Goal: Task Accomplishment & Management: Manage account settings

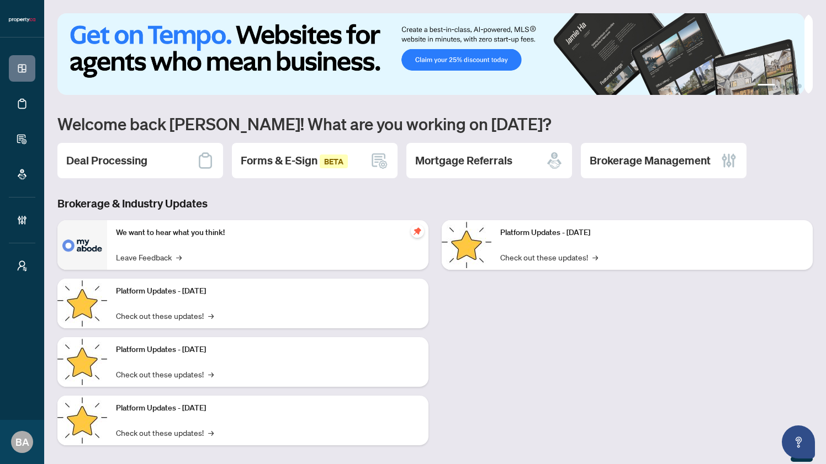
click at [130, 198] on h3 "Brokerage & Industry Updates" at bounding box center [434, 203] width 755 height 15
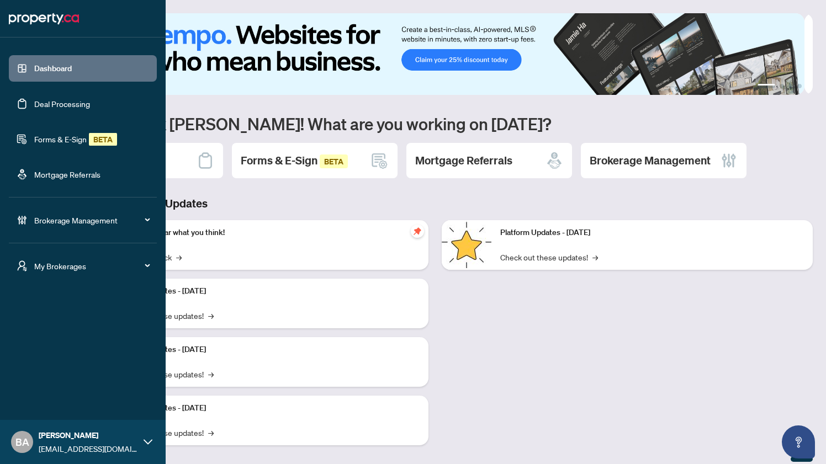
click at [59, 219] on span "Brokerage Management" at bounding box center [91, 220] width 115 height 12
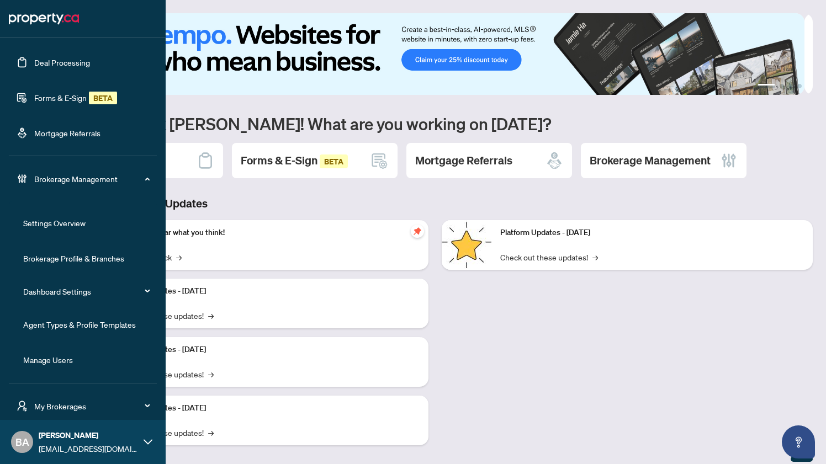
scroll to position [76, 0]
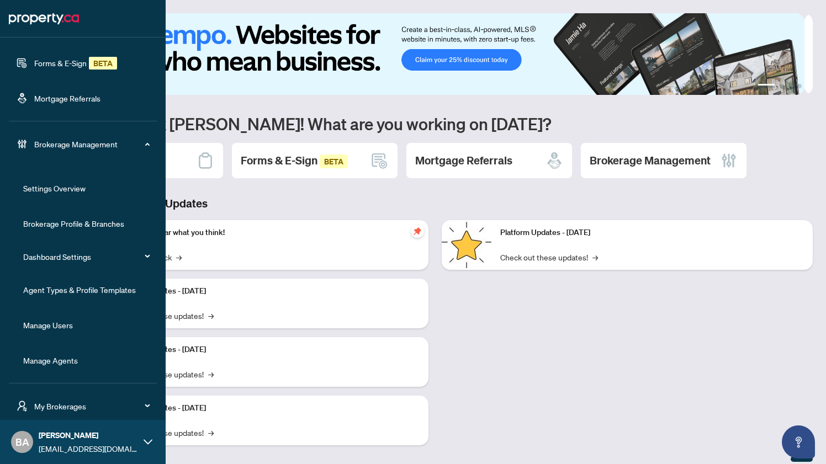
click at [52, 320] on link "Manage Users" at bounding box center [48, 325] width 50 height 10
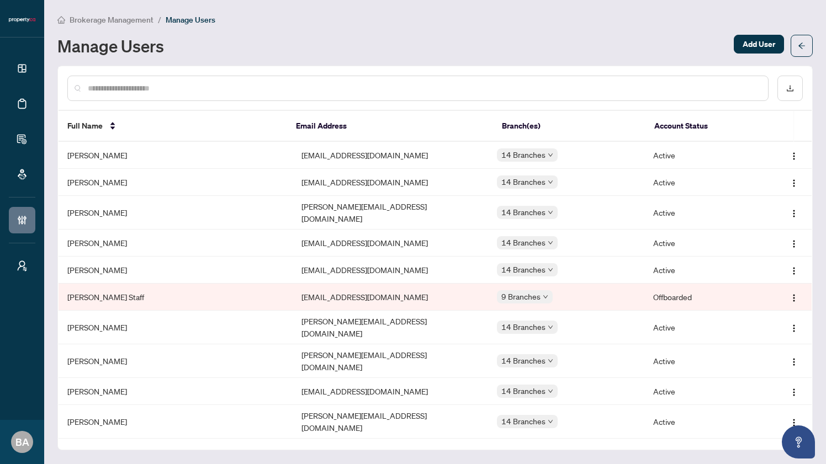
click at [170, 88] on input "text" at bounding box center [424, 88] width 672 height 12
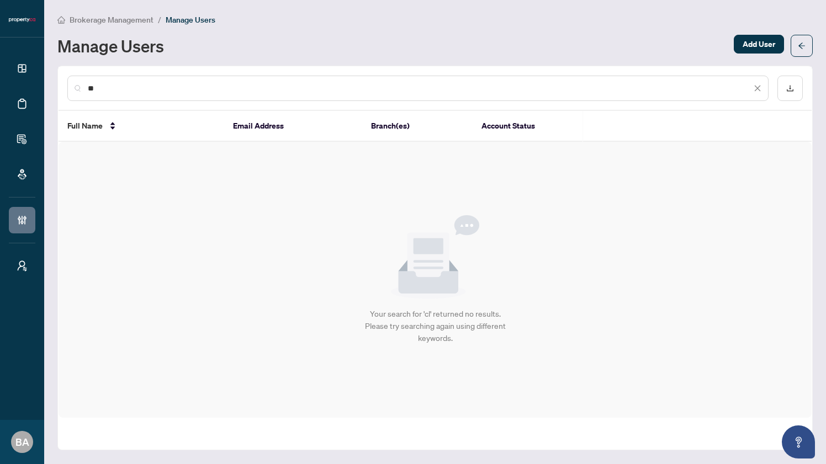
type input "*"
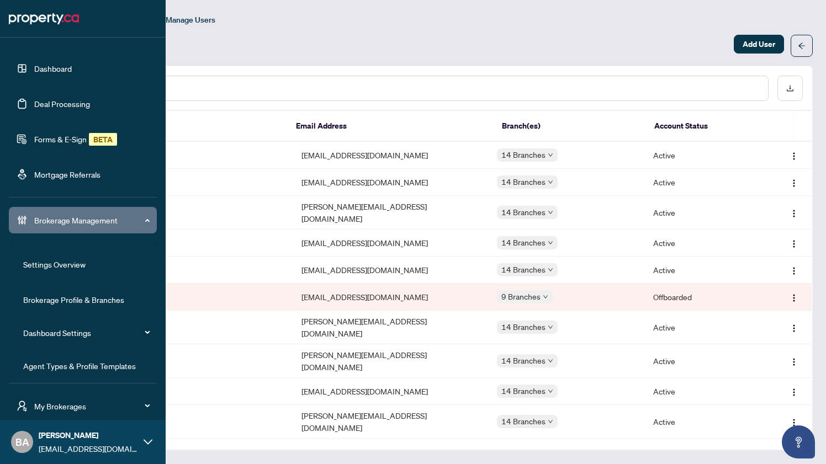
click at [81, 223] on span "Brokerage Management" at bounding box center [91, 220] width 115 height 12
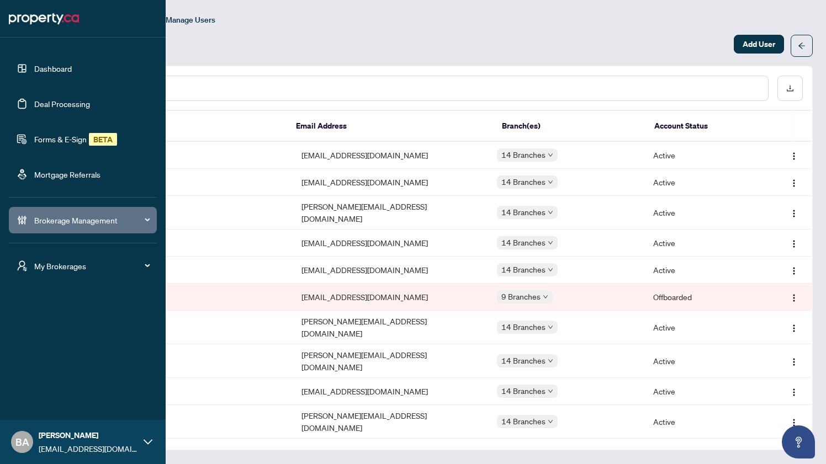
click at [81, 223] on span "Brokerage Management" at bounding box center [91, 220] width 115 height 12
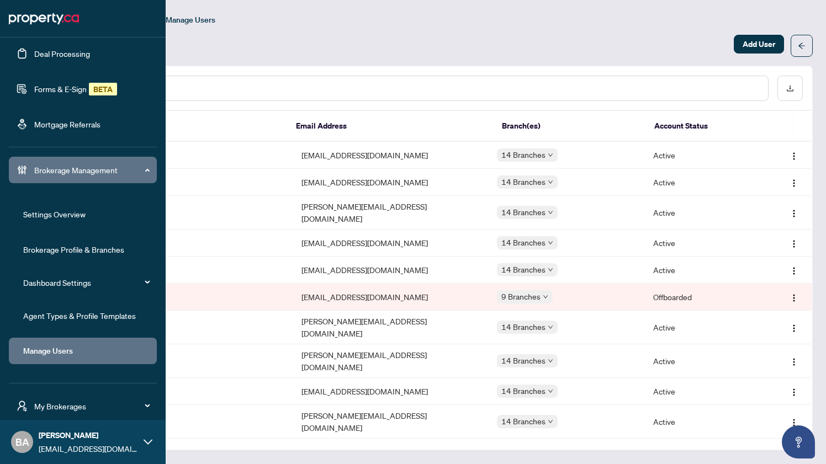
scroll to position [51, 0]
click at [65, 246] on link "Brokerage Profile & Branches" at bounding box center [73, 249] width 101 height 10
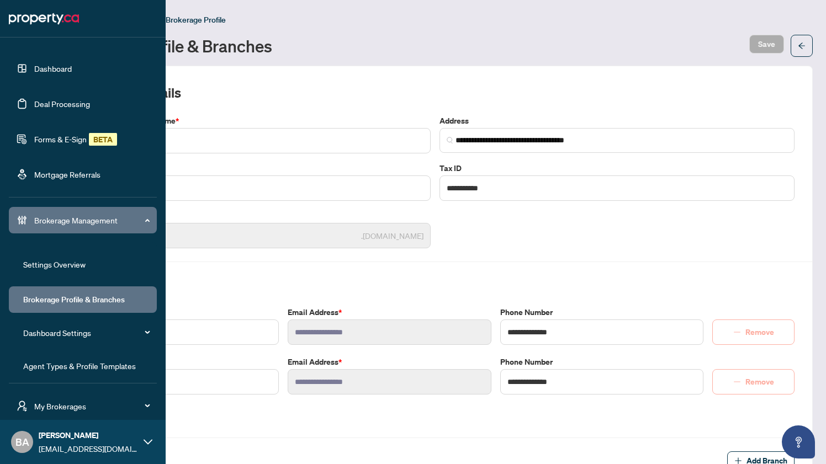
click at [54, 219] on span "Brokerage Management" at bounding box center [91, 220] width 115 height 12
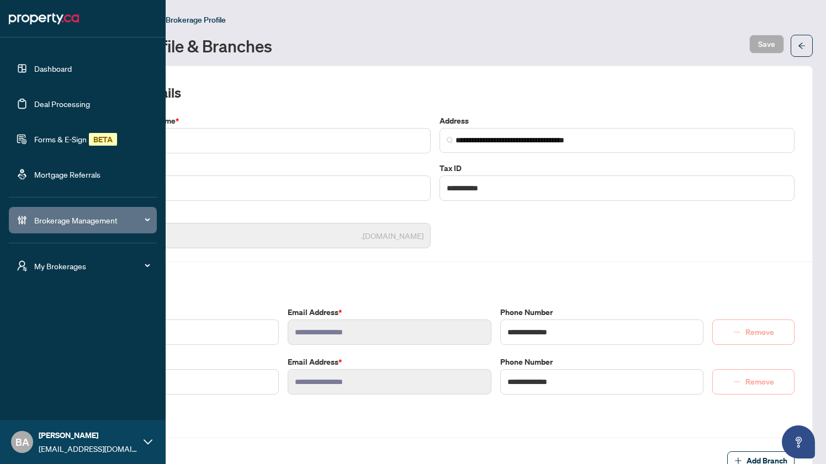
click at [54, 219] on span "Brokerage Management" at bounding box center [91, 220] width 115 height 12
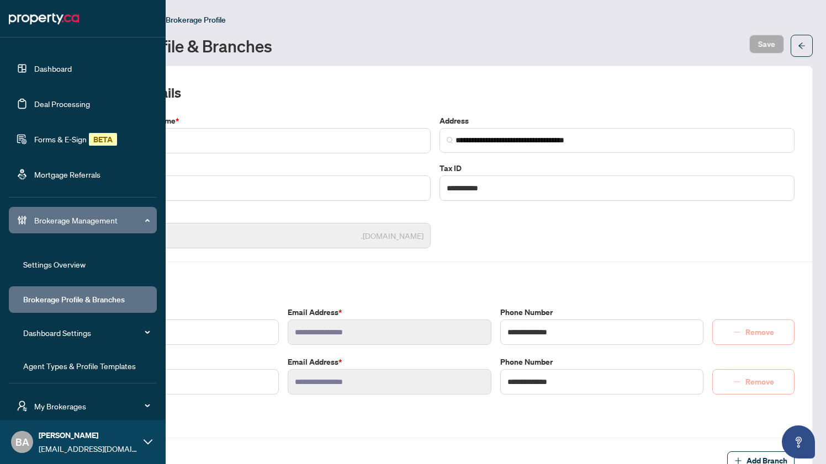
scroll to position [76, 0]
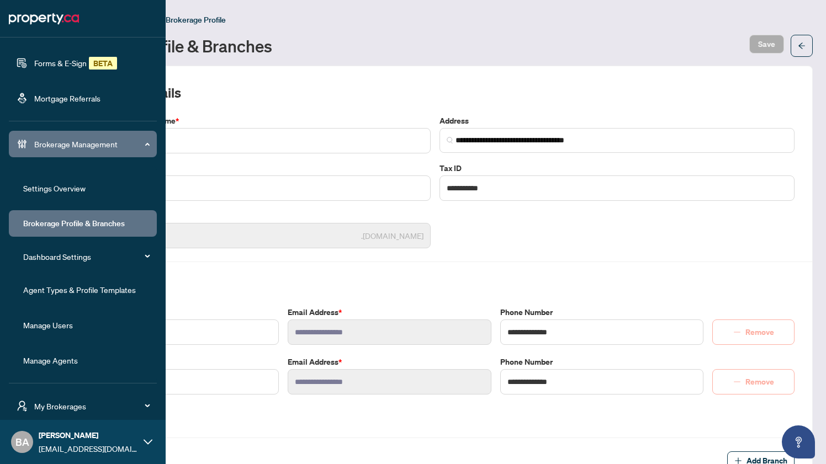
click at [41, 324] on link "Manage Users" at bounding box center [48, 325] width 50 height 10
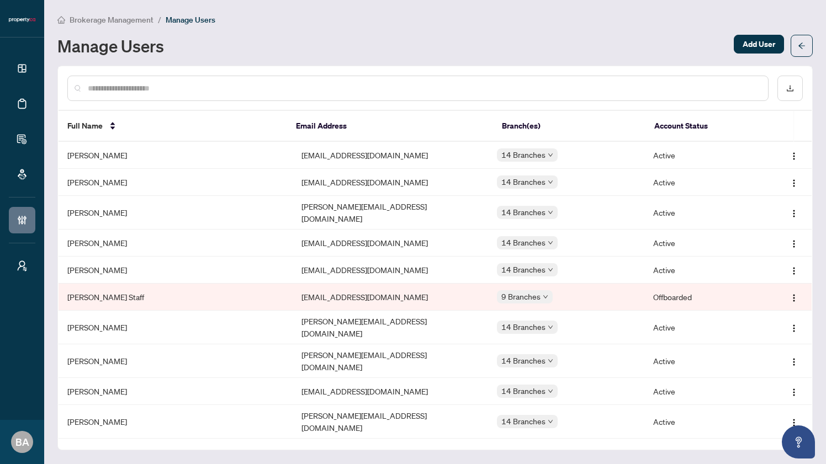
click at [388, 44] on div "Manage Users" at bounding box center [392, 46] width 670 height 18
click at [257, 89] on input "text" at bounding box center [424, 88] width 672 height 12
paste input "**********"
type input "**********"
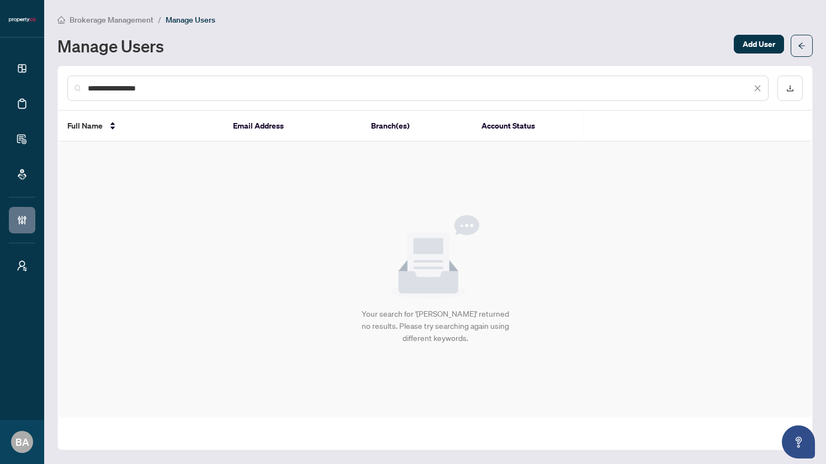
drag, startPoint x: 162, startPoint y: 89, endPoint x: 87, endPoint y: 83, distance: 74.8
click at [88, 83] on input "**********" at bounding box center [420, 88] width 664 height 12
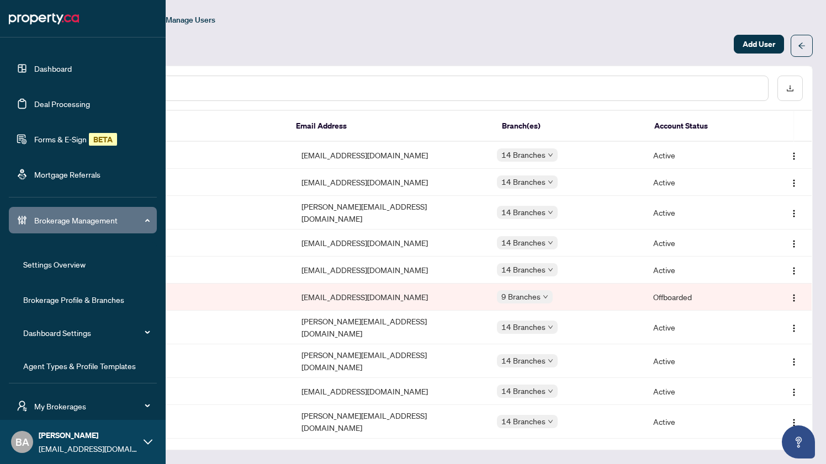
click at [73, 223] on span "Brokerage Management" at bounding box center [91, 220] width 115 height 12
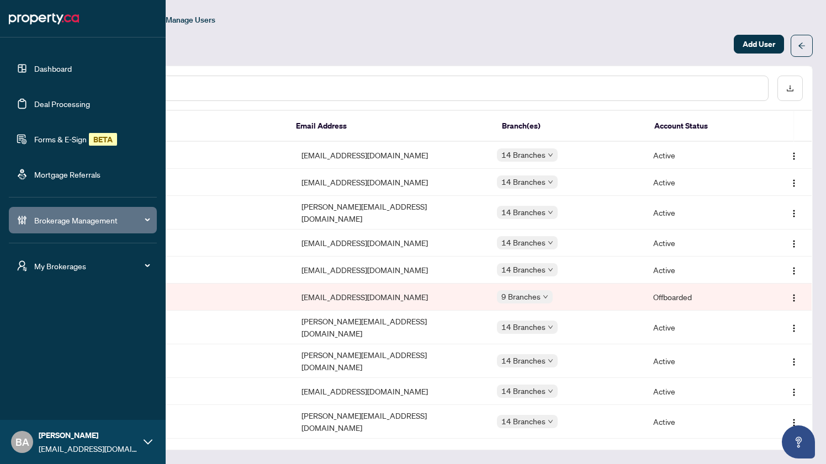
click at [73, 223] on span "Brokerage Management" at bounding box center [91, 220] width 115 height 12
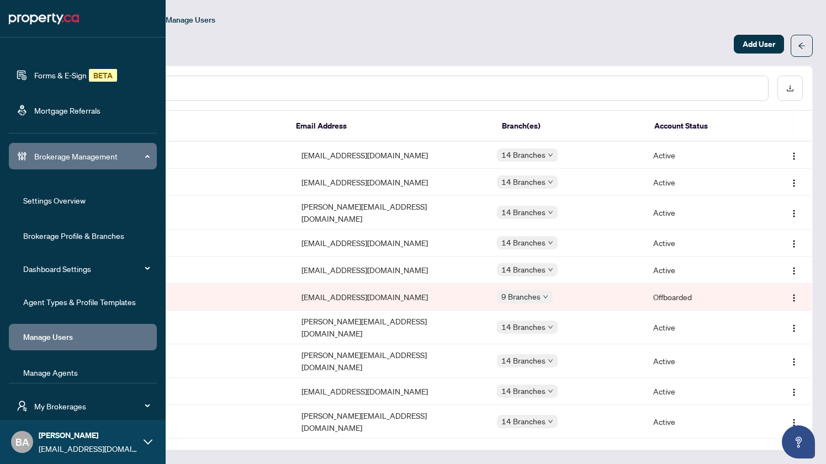
scroll to position [76, 0]
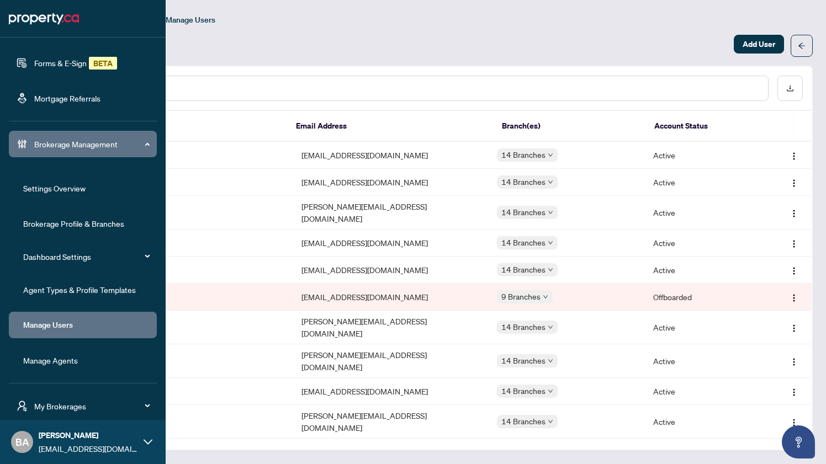
click at [60, 358] on link "Manage Agents" at bounding box center [50, 361] width 55 height 10
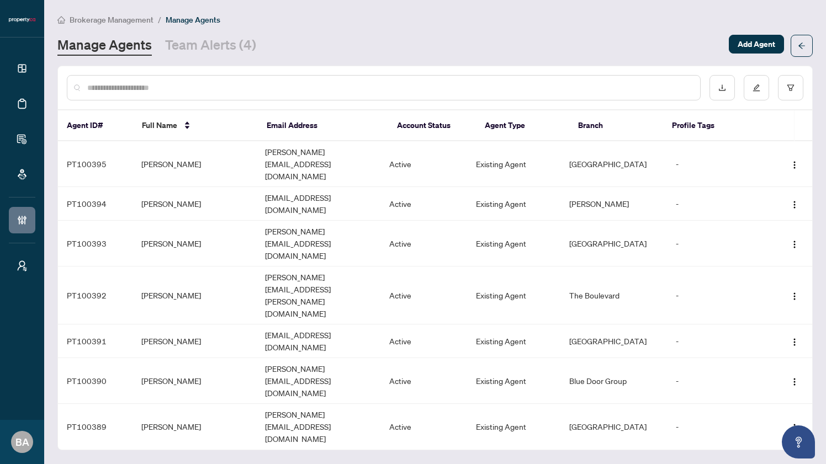
click at [243, 88] on input "text" at bounding box center [389, 88] width 604 height 12
paste input "**********"
type input "**********"
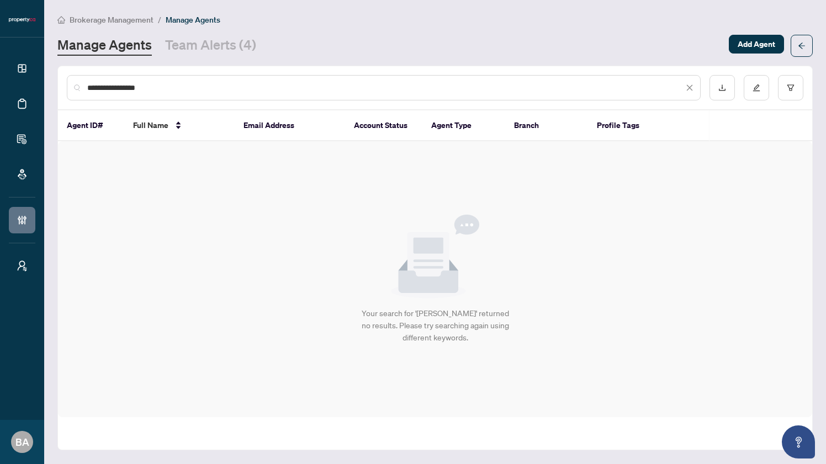
drag, startPoint x: 195, startPoint y: 86, endPoint x: 83, endPoint y: 82, distance: 111.6
click at [83, 82] on div "**********" at bounding box center [384, 87] width 634 height 25
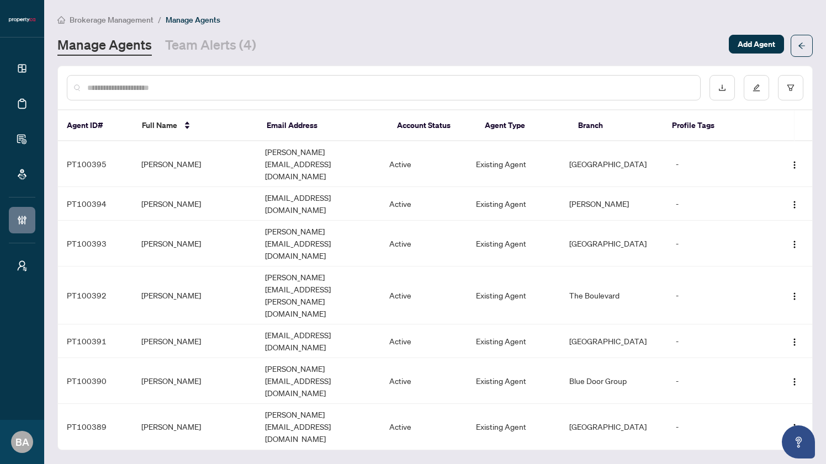
click at [253, 87] on input "text" at bounding box center [389, 88] width 604 height 12
paste input "**********"
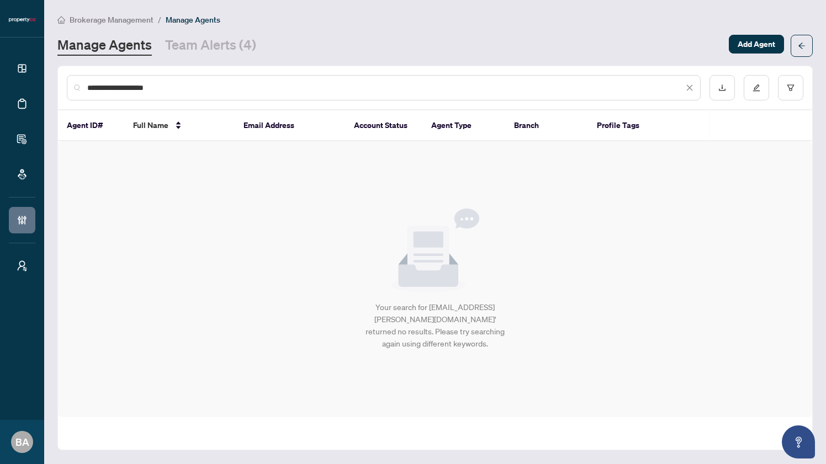
type input "**********"
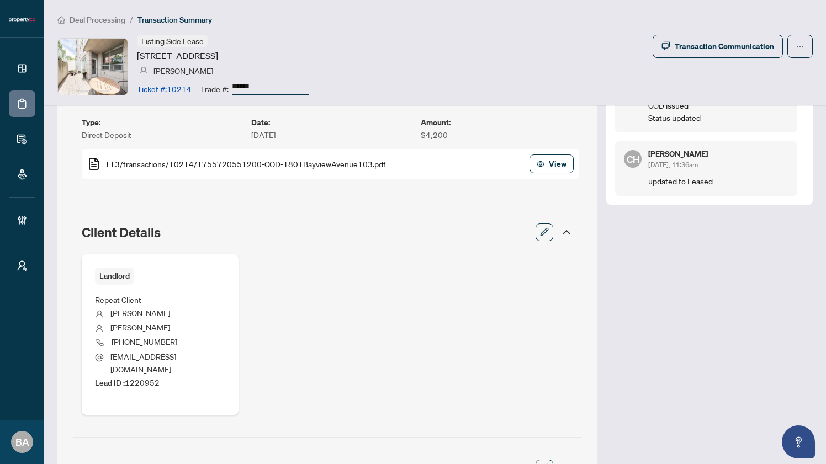
scroll to position [409, 0]
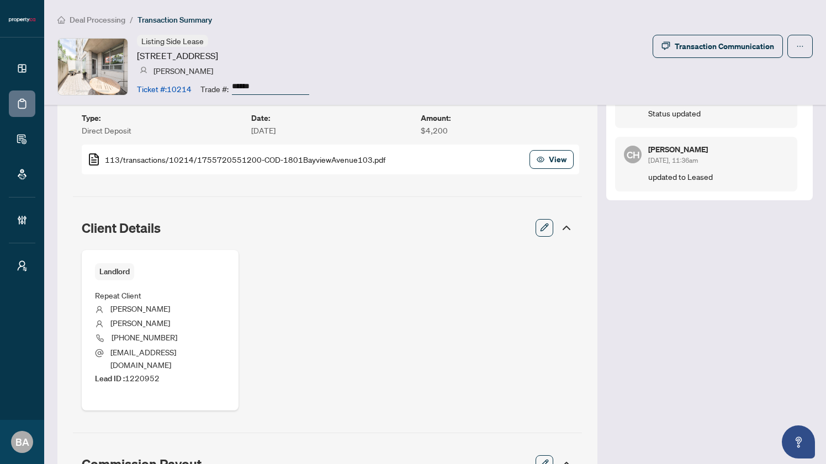
drag, startPoint x: 701, startPoint y: 147, endPoint x: 641, endPoint y: 147, distance: 59.6
click at [648, 147] on h5 "[PERSON_NAME]" at bounding box center [718, 150] width 140 height 8
copy h5 "[PERSON_NAME]"
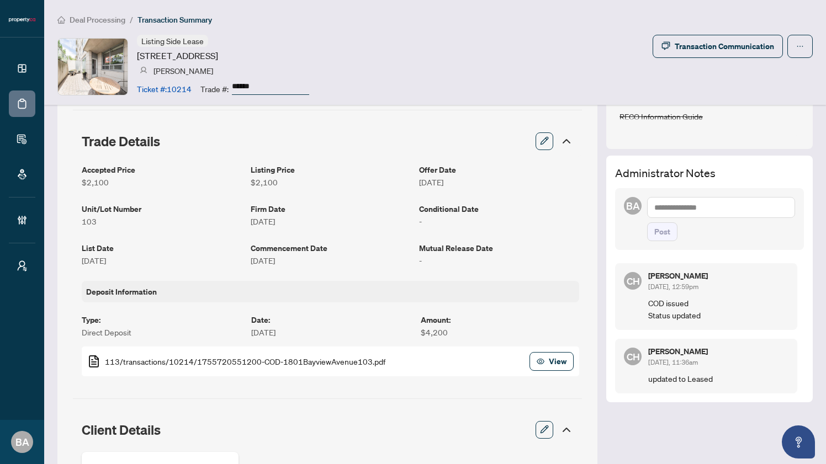
scroll to position [214, 0]
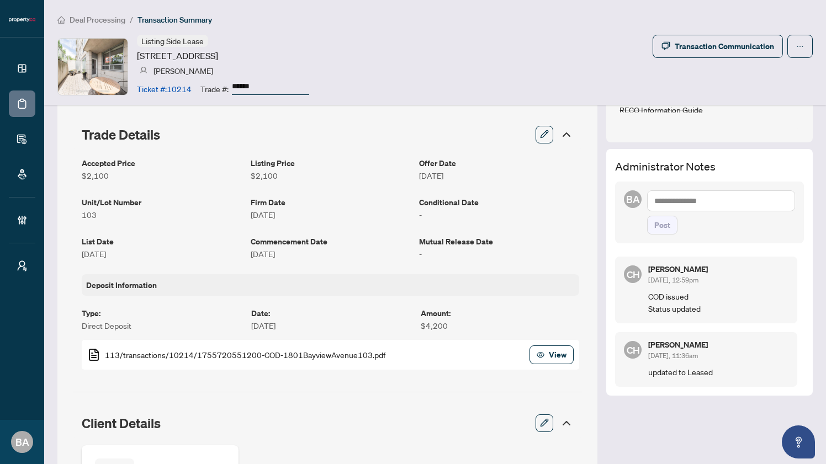
click at [698, 196] on textarea at bounding box center [721, 201] width 148 height 21
type textarea "***"
click at [692, 229] on span "Post" at bounding box center [721, 225] width 148 height 19
drag, startPoint x: 672, startPoint y: 200, endPoint x: 619, endPoint y: 199, distance: 53.0
click at [619, 199] on div "BA @so *** Post" at bounding box center [709, 213] width 189 height 62
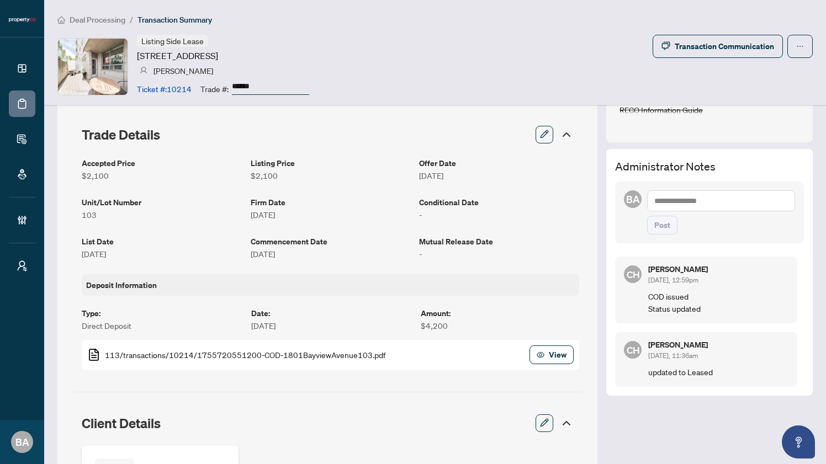
click at [639, 332] on div "CH Clarissa Heralall Aug/21/2025, 11:36am updated to Leased" at bounding box center [706, 359] width 182 height 55
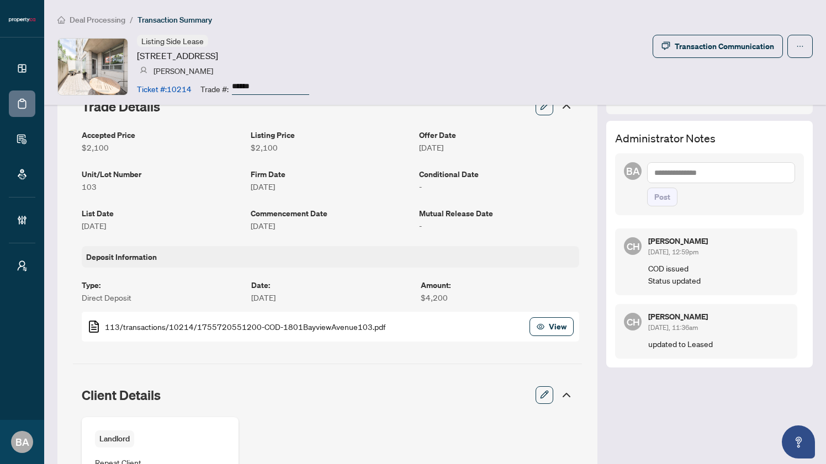
scroll to position [236, 0]
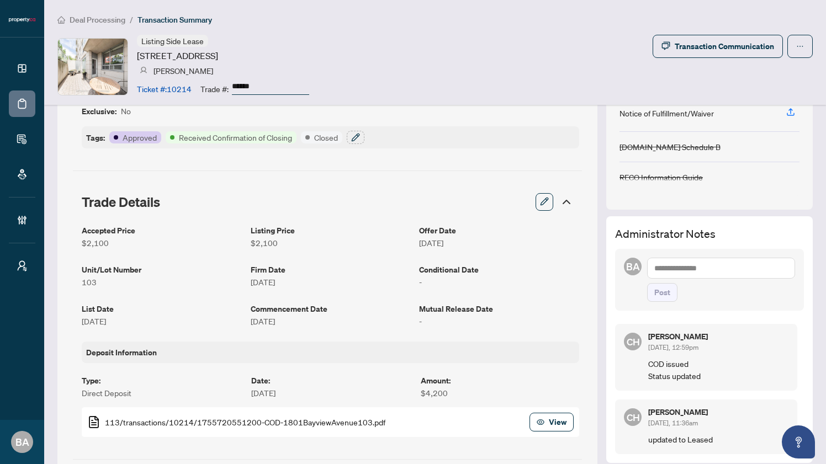
scroll to position [189, 0]
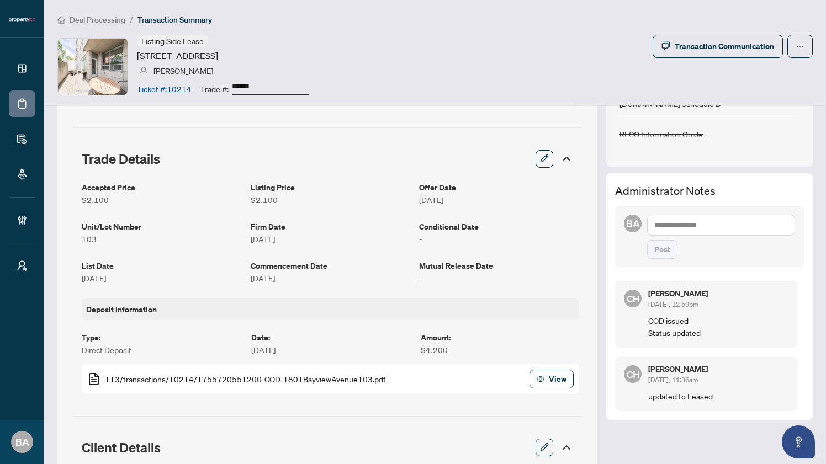
click at [694, 226] on textarea at bounding box center [721, 225] width 148 height 21
type textarea "*"
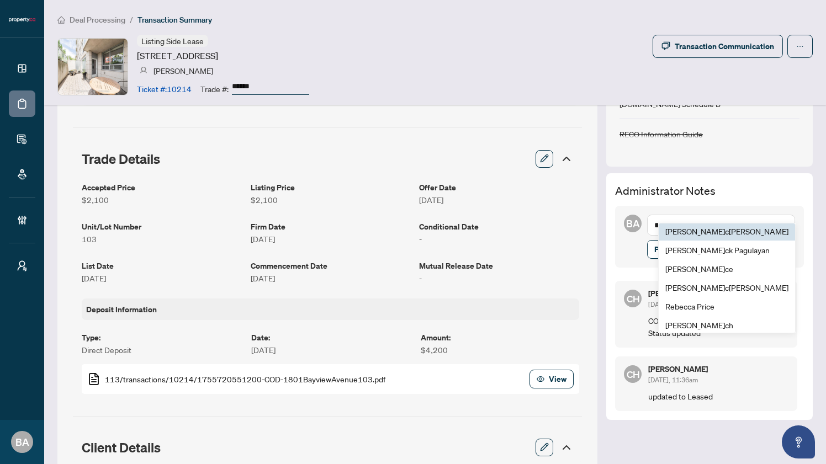
scroll to position [41, 0]
type textarea "**"
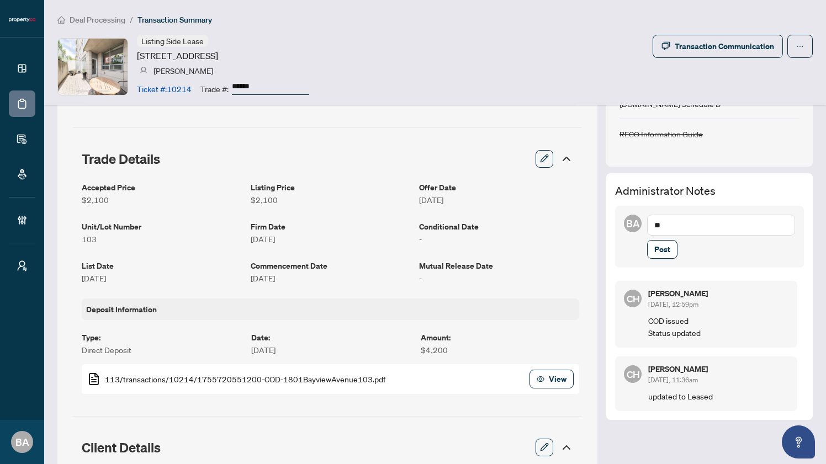
click at [644, 166] on div "Document Checklist Manage Agreement to Lease Confirmation of Co-Operation MLS P…" at bounding box center [709, 172] width 207 height 496
drag, startPoint x: 667, startPoint y: 229, endPoint x: 635, endPoint y: 228, distance: 32.0
click at [635, 228] on div "BA @c ** Post" at bounding box center [709, 237] width 189 height 62
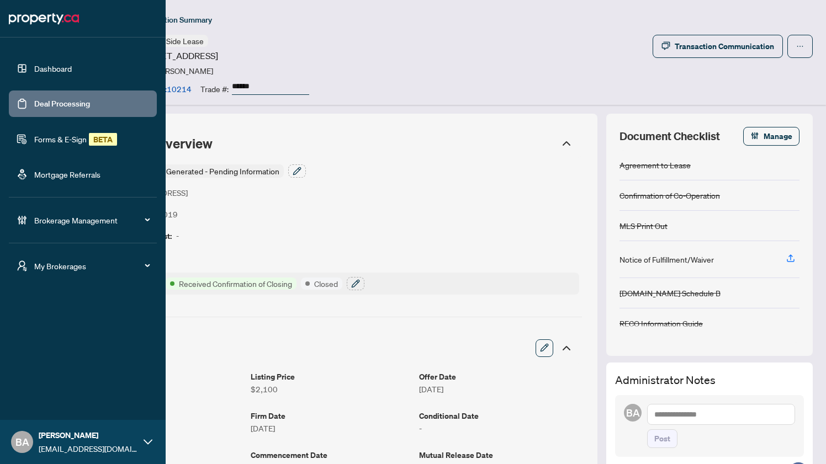
click at [51, 217] on span "Brokerage Management" at bounding box center [91, 220] width 115 height 12
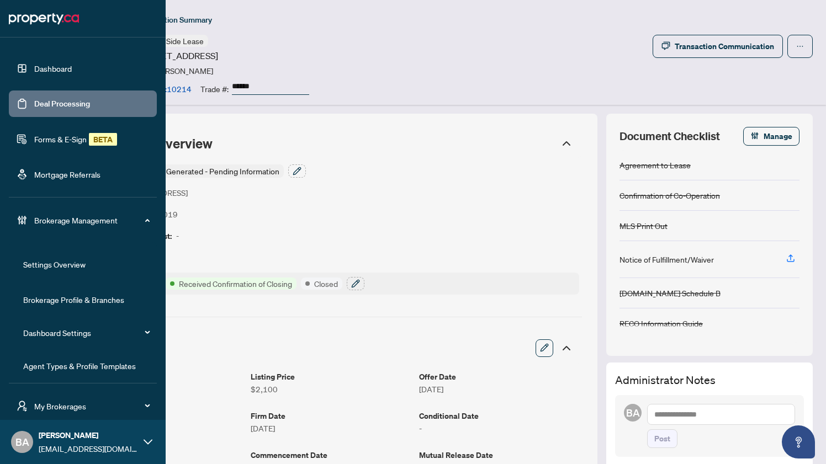
scroll to position [76, 0]
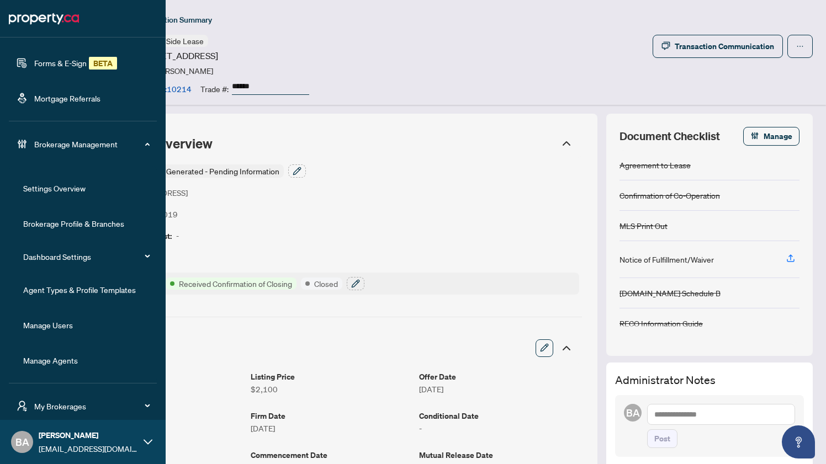
click at [50, 323] on link "Manage Users" at bounding box center [48, 325] width 50 height 10
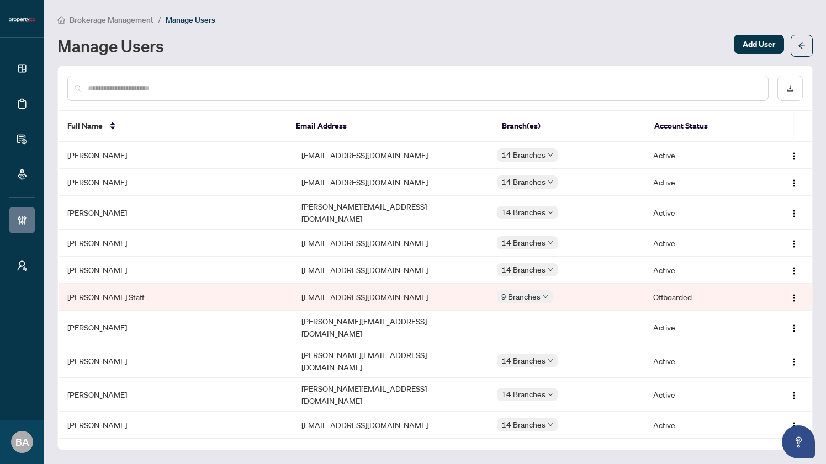
click at [227, 87] on input "text" at bounding box center [424, 88] width 672 height 12
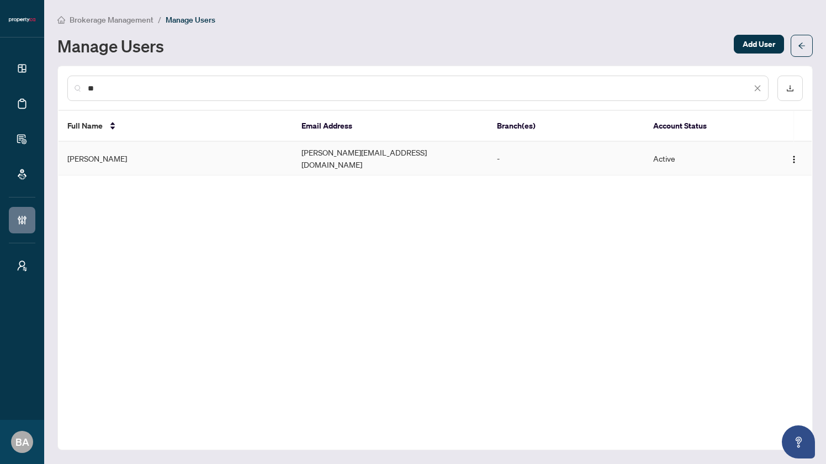
type input "**"
click at [226, 153] on td "[PERSON_NAME]" at bounding box center [176, 159] width 234 height 34
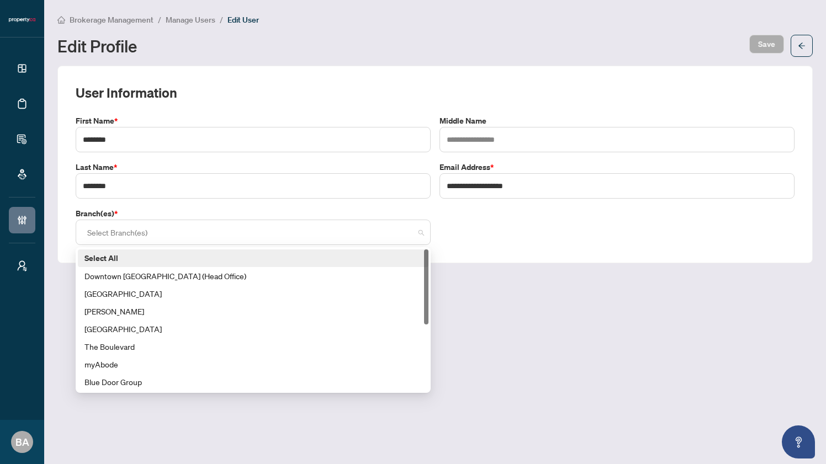
click at [225, 235] on div at bounding box center [253, 233] width 341 height 20
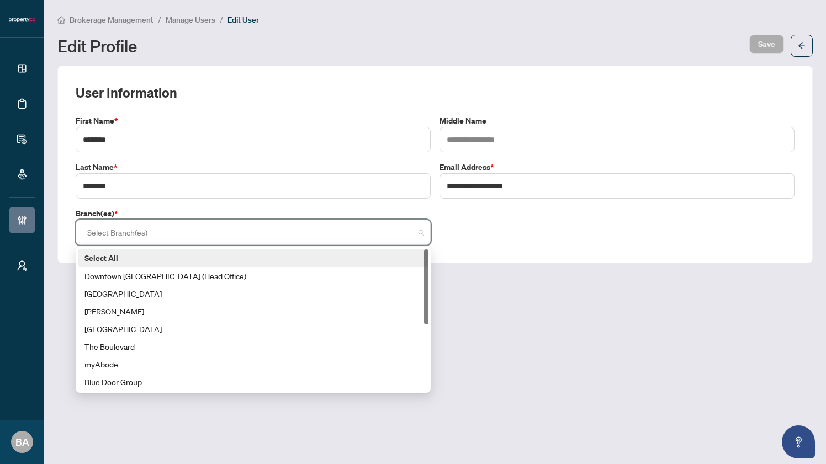
click at [165, 263] on label "Select All" at bounding box center [252, 258] width 337 height 12
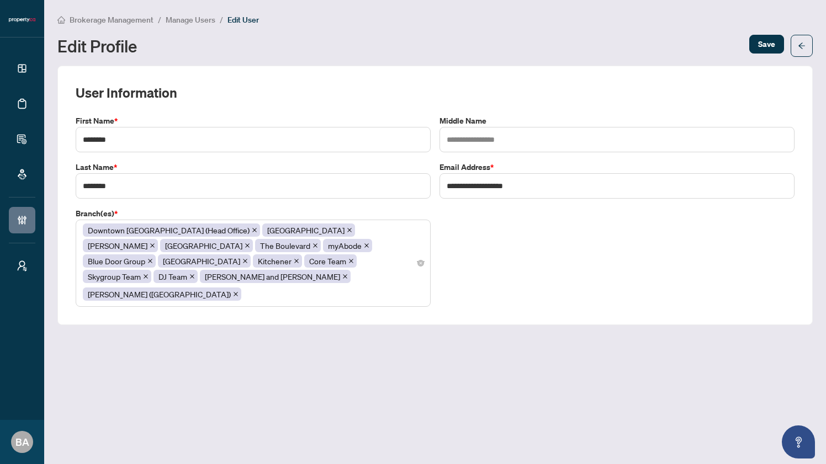
click at [691, 66] on div "**********" at bounding box center [434, 196] width 755 height 260
click at [773, 43] on span "Save" at bounding box center [766, 44] width 17 height 18
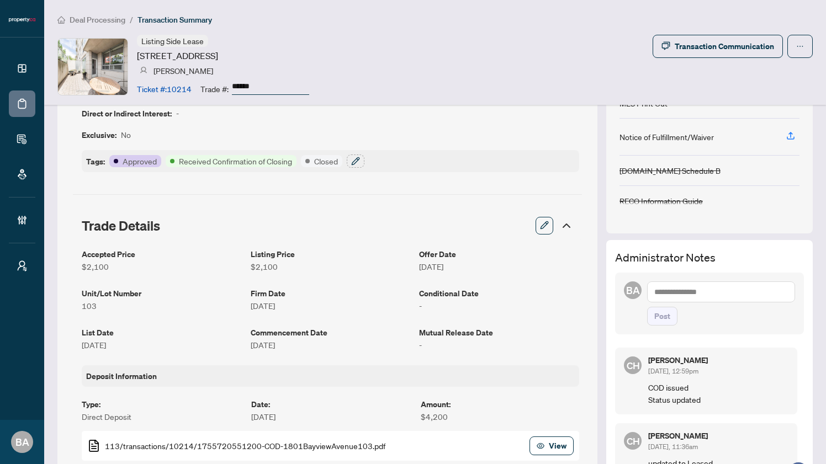
scroll to position [196, 0]
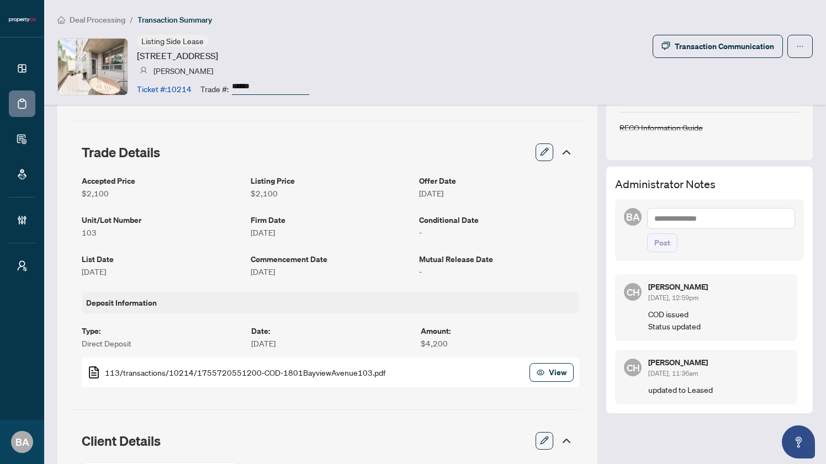
click at [689, 216] on textarea at bounding box center [721, 218] width 148 height 21
type textarea "***"
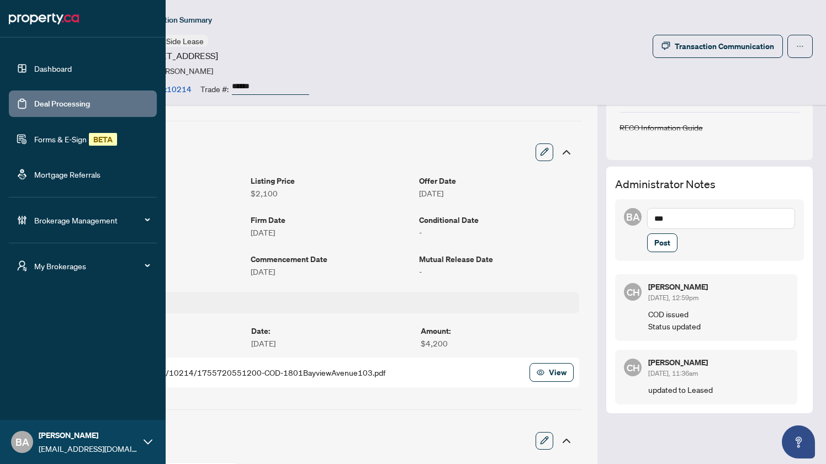
click at [67, 135] on link "Forms & E-Sign BETA" at bounding box center [75, 139] width 83 height 10
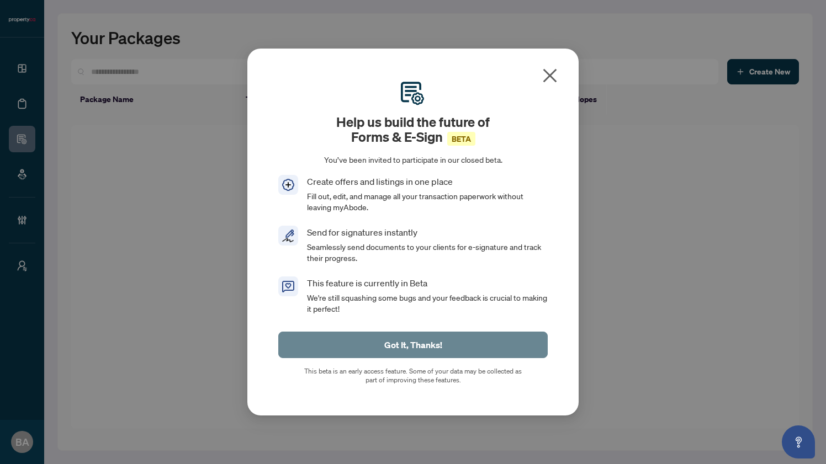
click at [416, 337] on span "Got It, Thanks!" at bounding box center [413, 345] width 58 height 18
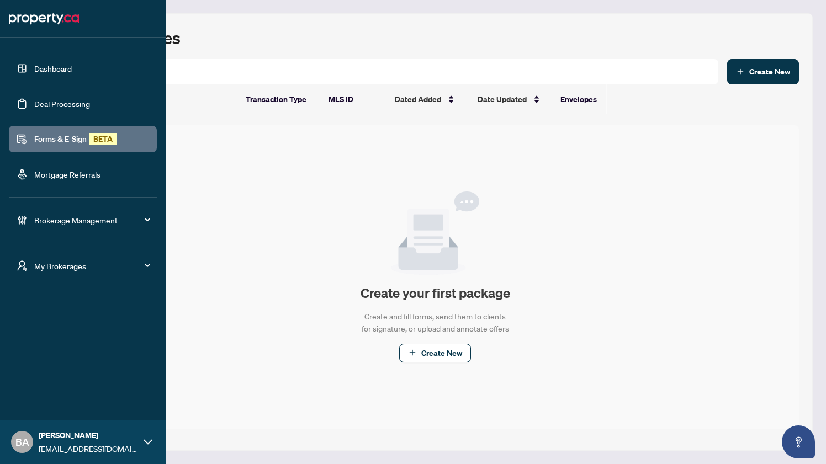
click at [34, 67] on link "Dashboard" at bounding box center [53, 69] width 38 height 10
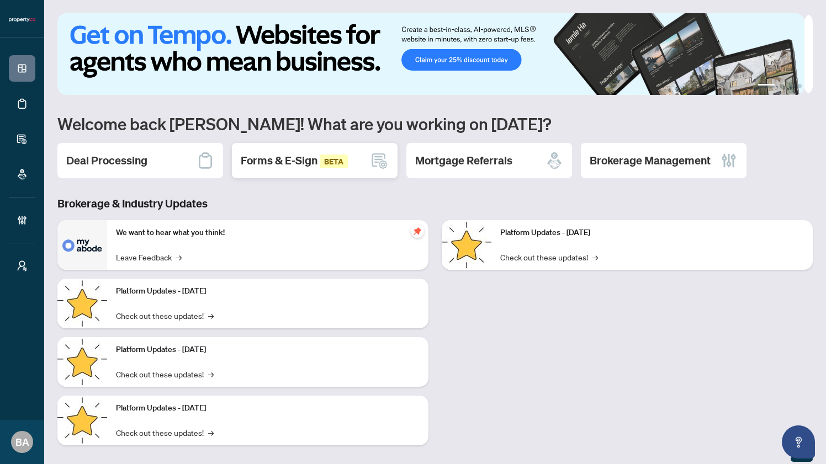
click at [277, 159] on span "Forms & E-Sign BETA" at bounding box center [294, 161] width 107 height 14
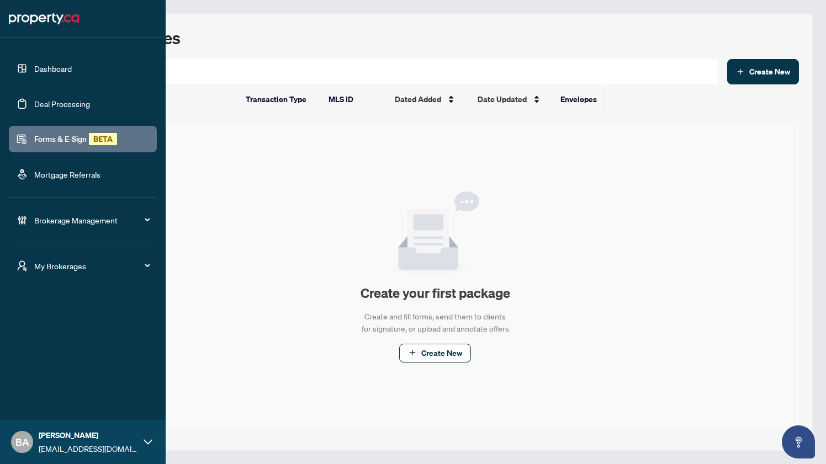
click at [54, 64] on link "Dashboard" at bounding box center [53, 69] width 38 height 10
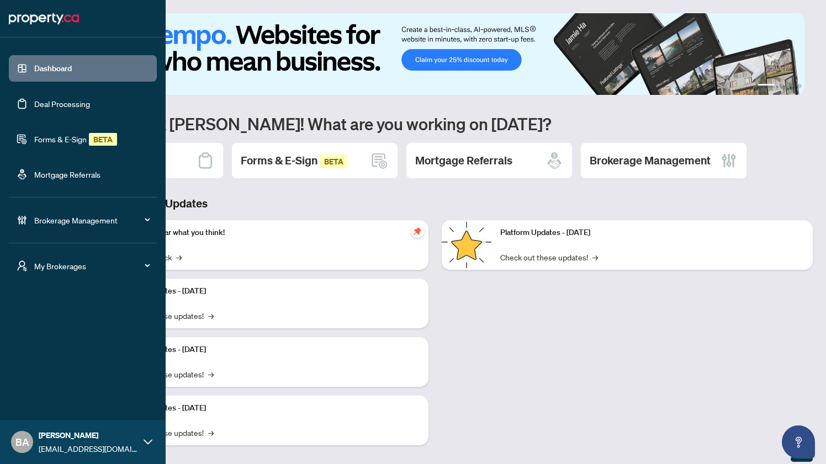
click at [40, 138] on link "Forms & E-Sign BETA" at bounding box center [75, 139] width 83 height 10
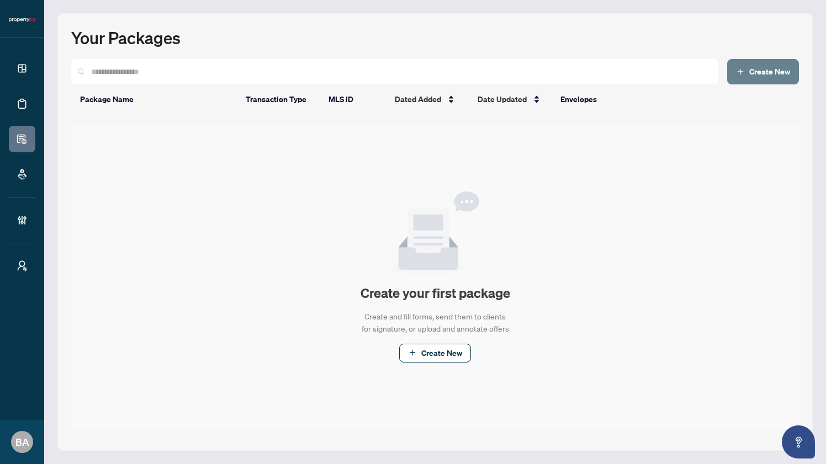
click at [759, 72] on span "Create New" at bounding box center [769, 72] width 41 height 8
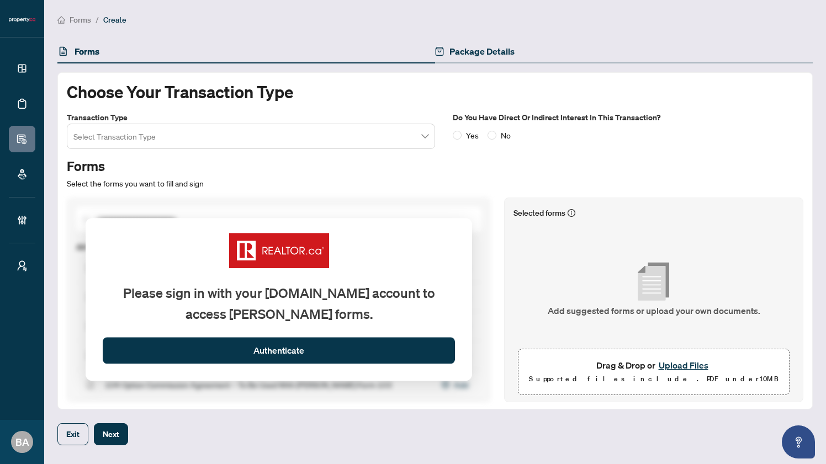
click at [520, 56] on div "Package Details" at bounding box center [624, 51] width 378 height 23
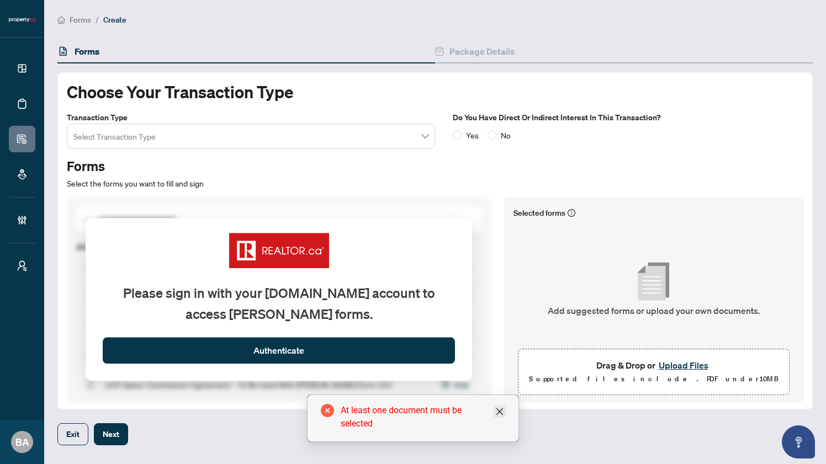
click at [497, 410] on icon "close" at bounding box center [499, 412] width 7 height 7
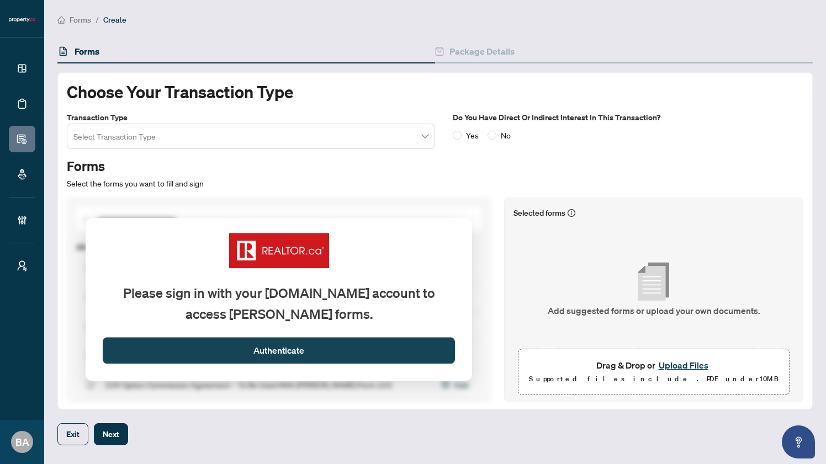
click at [278, 353] on span "Authenticate" at bounding box center [278, 351] width 51 height 14
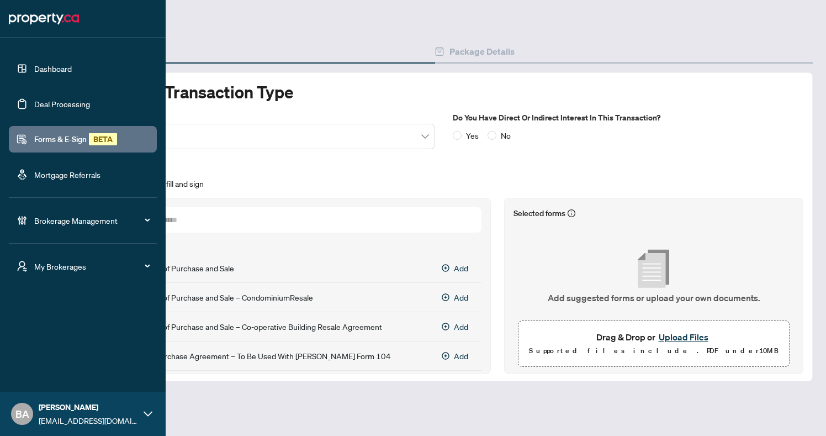
click at [49, 102] on link "Deal Processing" at bounding box center [62, 104] width 56 height 10
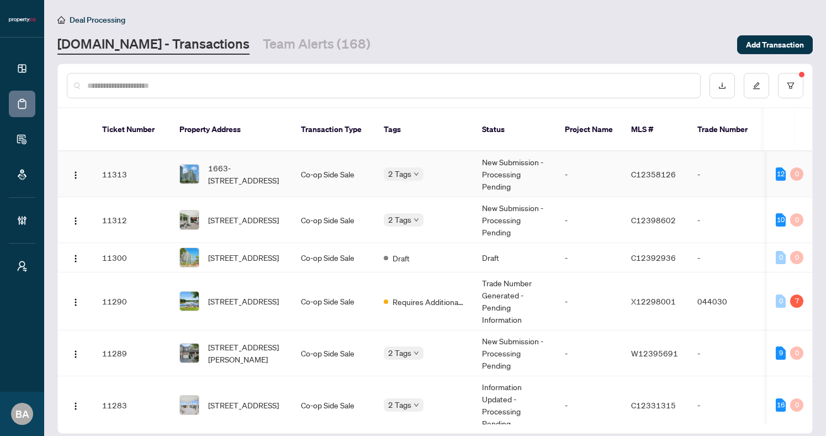
click at [150, 161] on td "11313" at bounding box center [131, 174] width 77 height 46
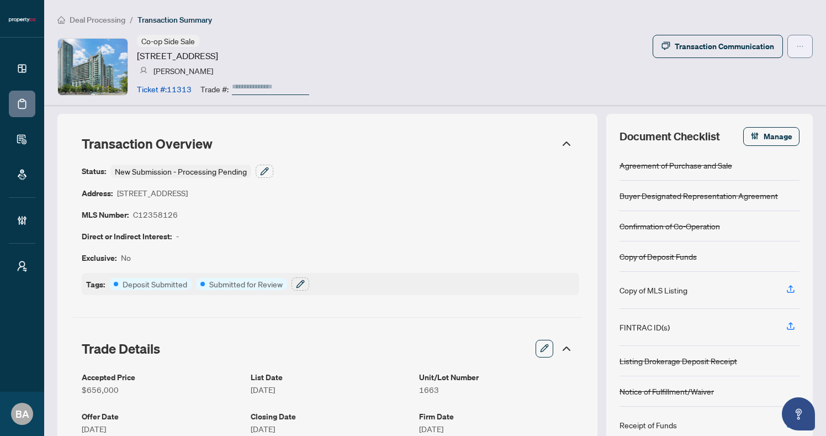
click at [796, 47] on icon "ellipsis" at bounding box center [800, 47] width 8 height 8
click at [678, 93] on div "Co-op Side Sale [STREET_ADDRESS] [PERSON_NAME] Ticket #: 11313 Trade #: Transac…" at bounding box center [434, 67] width 755 height 64
click at [796, 44] on icon "ellipsis" at bounding box center [800, 47] width 8 height 8
click at [649, 88] on div "Co-op Side Sale [STREET_ADDRESS] [PERSON_NAME] Ticket #: 11313 Trade #: Transac…" at bounding box center [434, 67] width 755 height 64
click at [788, 45] on button "button" at bounding box center [800, 46] width 25 height 23
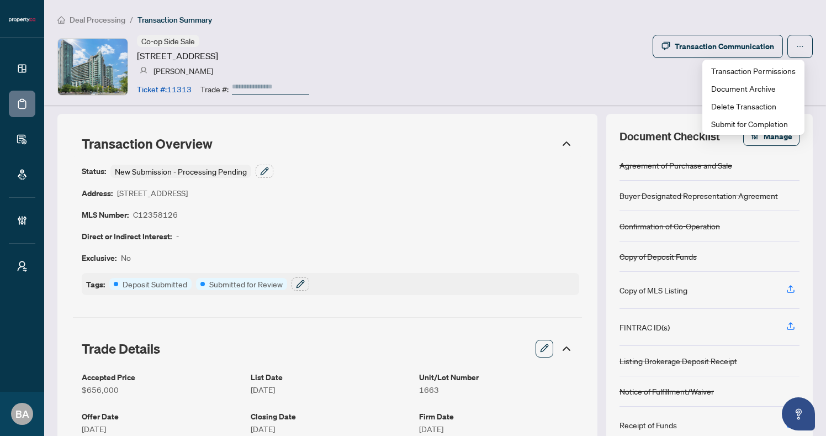
click at [676, 92] on div "Co-op Side Sale [STREET_ADDRESS] [PERSON_NAME] Ticket #: 11313 Trade #: Transac…" at bounding box center [434, 67] width 755 height 64
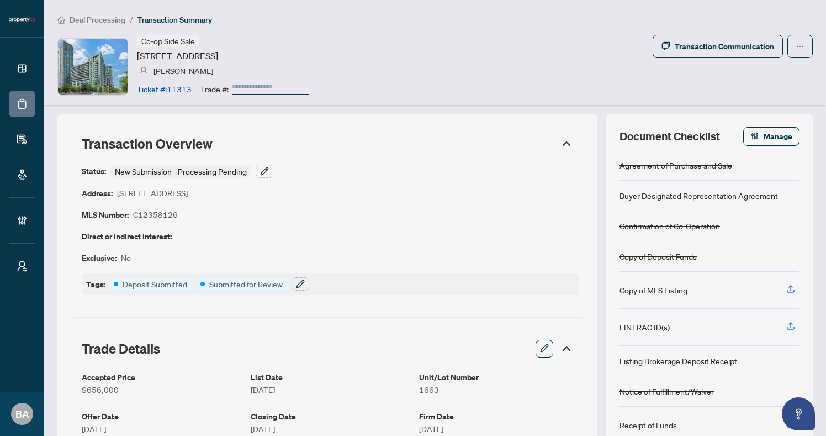
click at [563, 142] on icon at bounding box center [566, 143] width 7 height 3
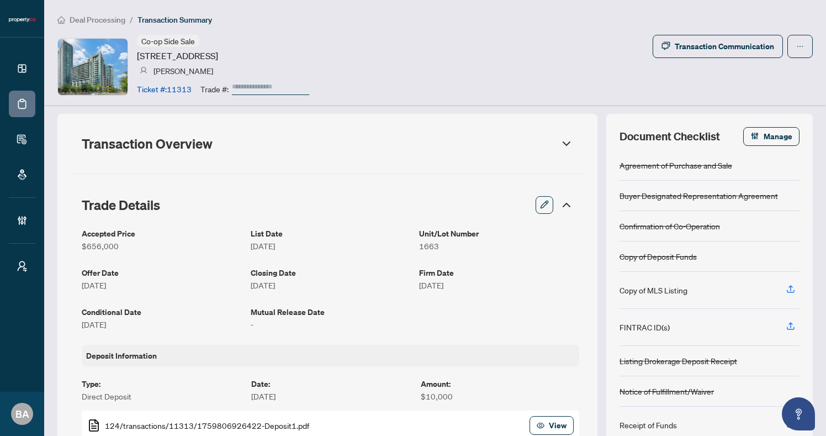
click at [560, 202] on icon at bounding box center [566, 204] width 13 height 13
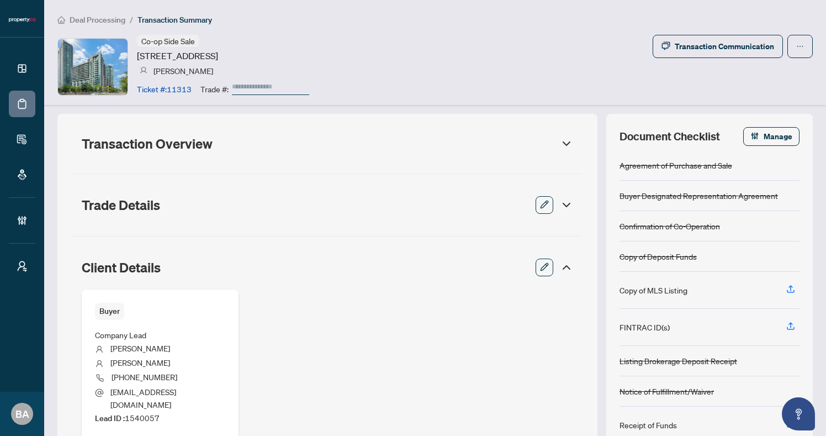
click at [560, 264] on icon at bounding box center [566, 267] width 13 height 13
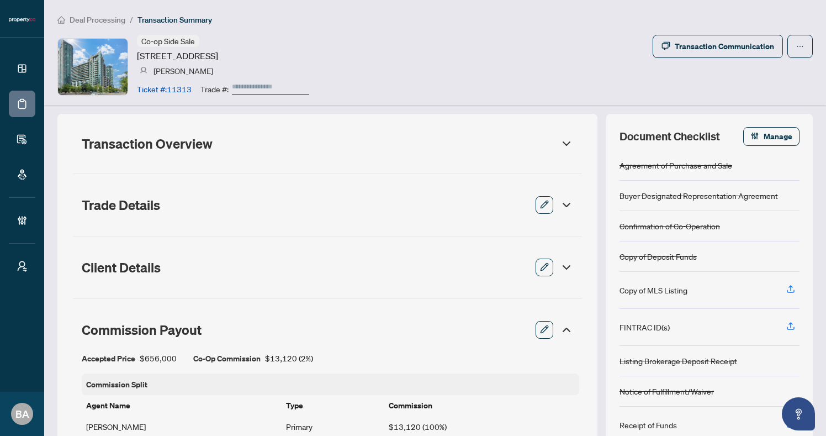
click at [560, 329] on icon at bounding box center [566, 329] width 13 height 13
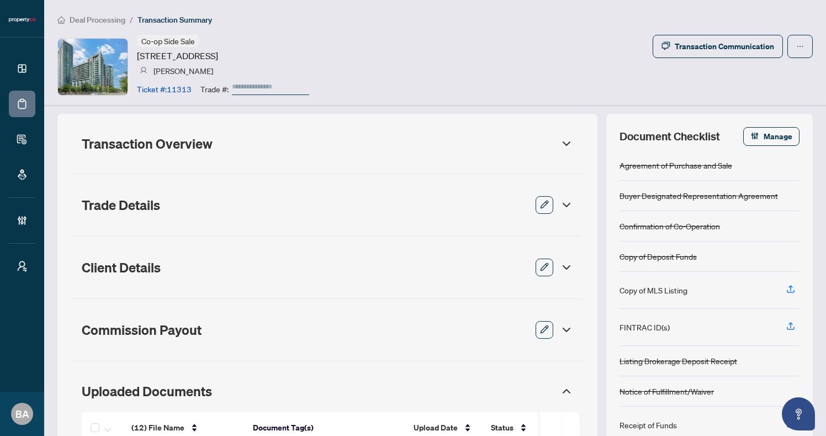
click at [560, 389] on icon at bounding box center [566, 390] width 13 height 13
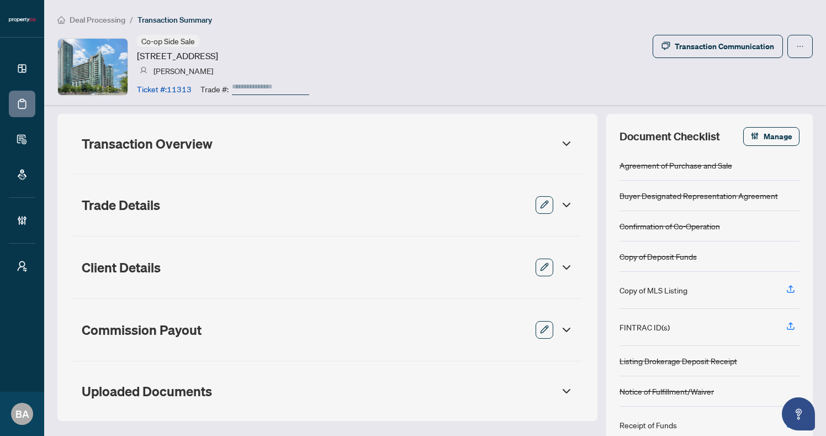
drag, startPoint x: 648, startPoint y: 68, endPoint x: 650, endPoint y: 75, distance: 6.8
click at [650, 75] on div "Co-op Side Sale [STREET_ADDRESS] [PERSON_NAME] Ticket #: 11313 Trade #: Transac…" at bounding box center [434, 67] width 755 height 64
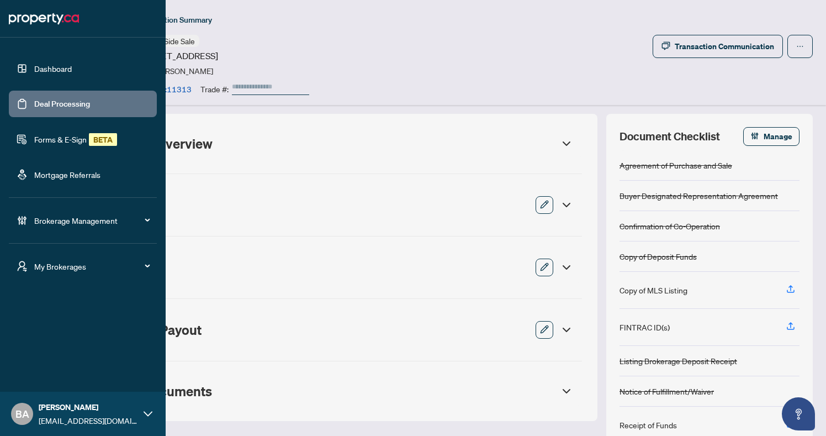
click at [61, 266] on span "My Brokerages" at bounding box center [91, 266] width 115 height 12
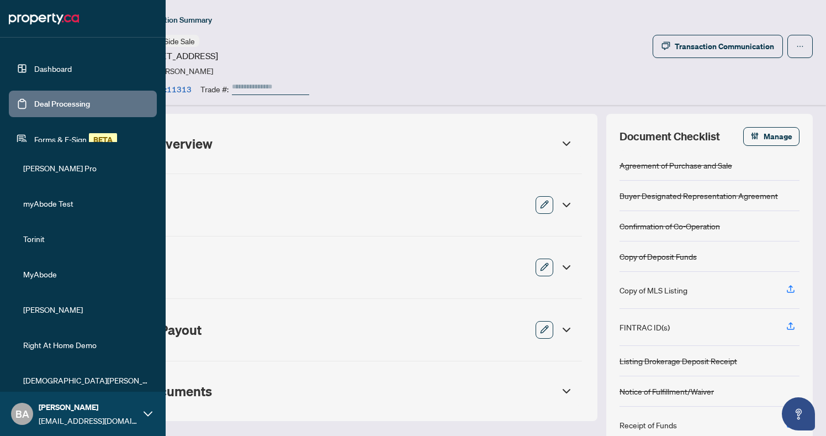
scroll to position [167, 0]
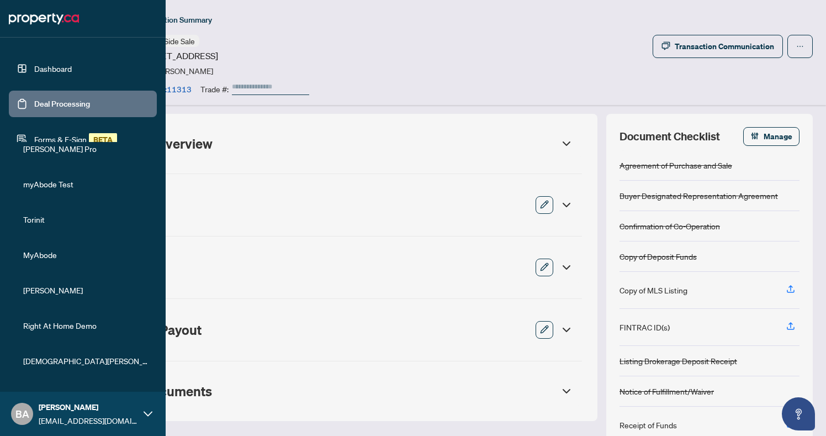
click at [37, 290] on span "[PERSON_NAME]" at bounding box center [86, 290] width 126 height 12
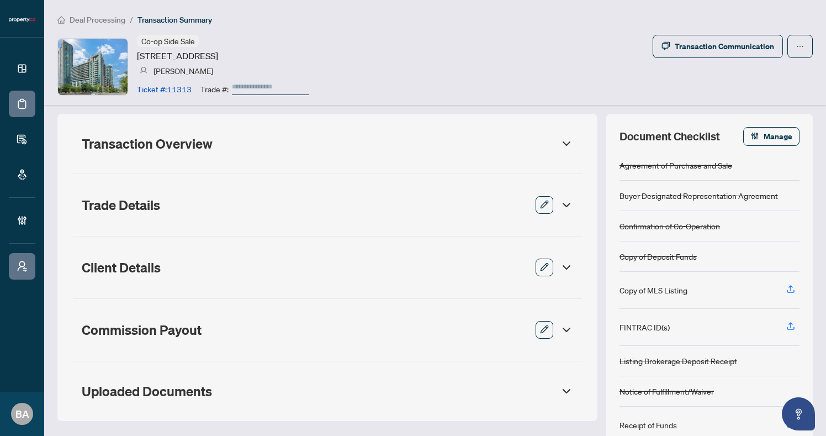
scroll to position [0, 0]
